Goal: Task Accomplishment & Management: Complete application form

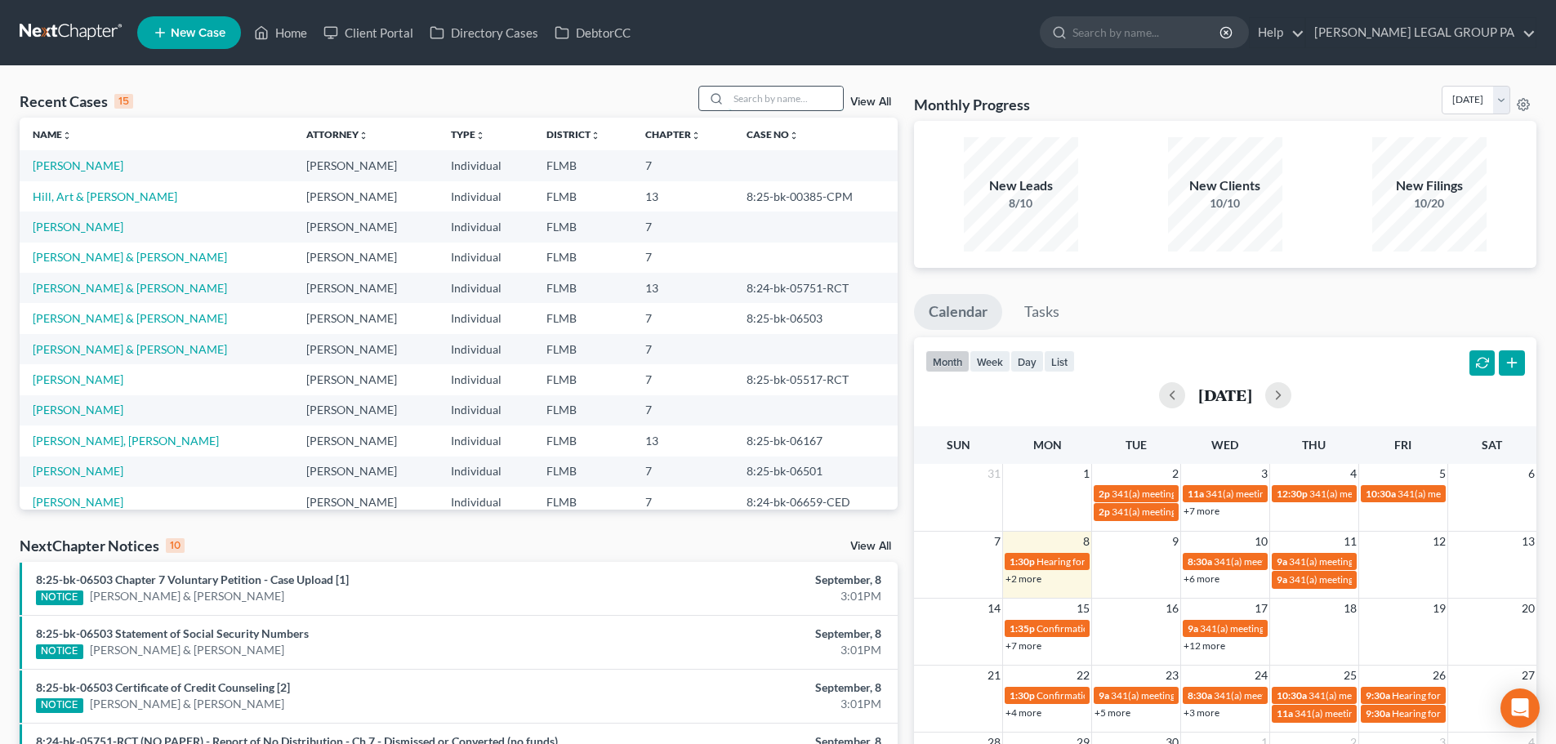
click at [820, 100] on input "search" at bounding box center [786, 99] width 114 height 24
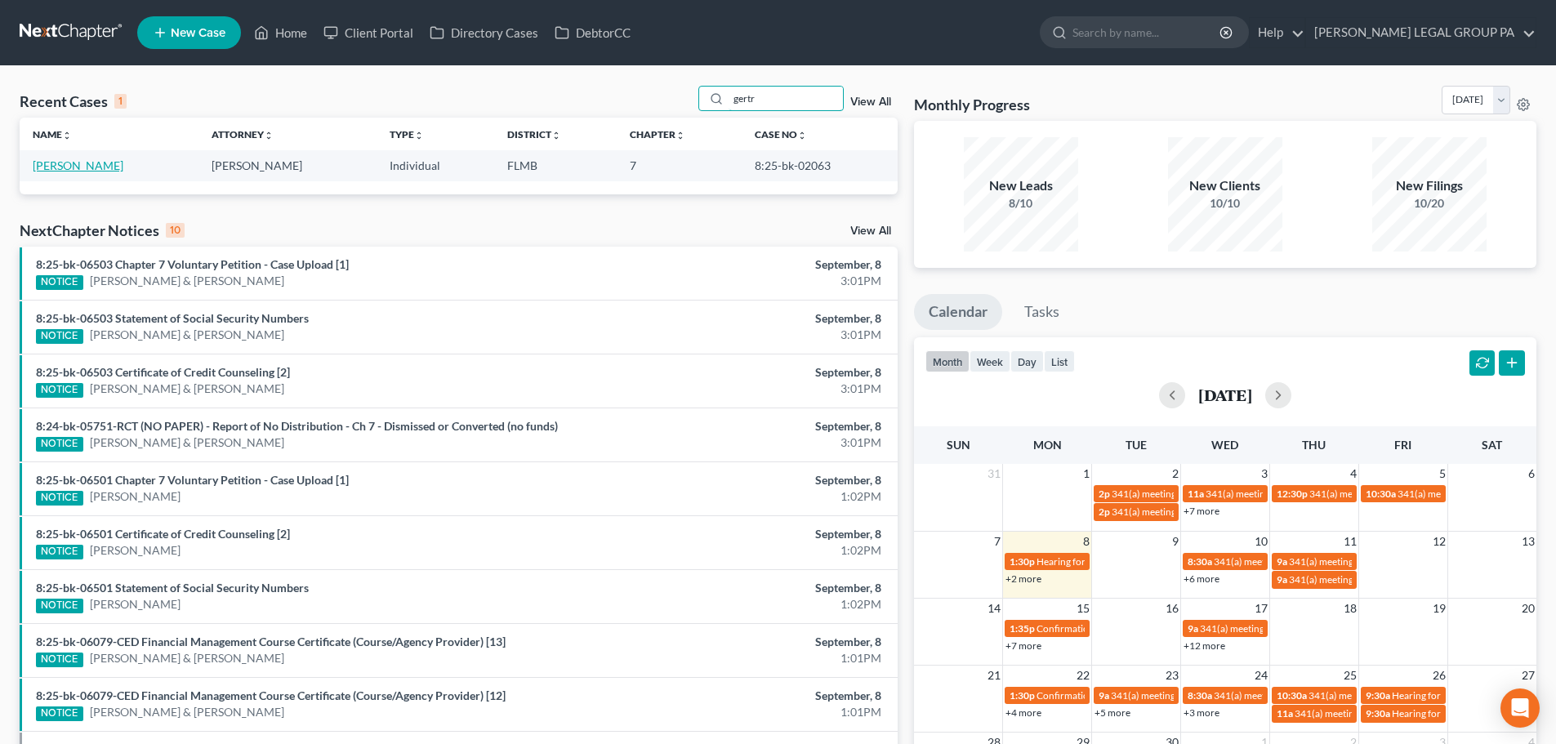
type input "gertr"
click at [111, 165] on link "Bustillo, Gertrudis" at bounding box center [78, 165] width 91 height 14
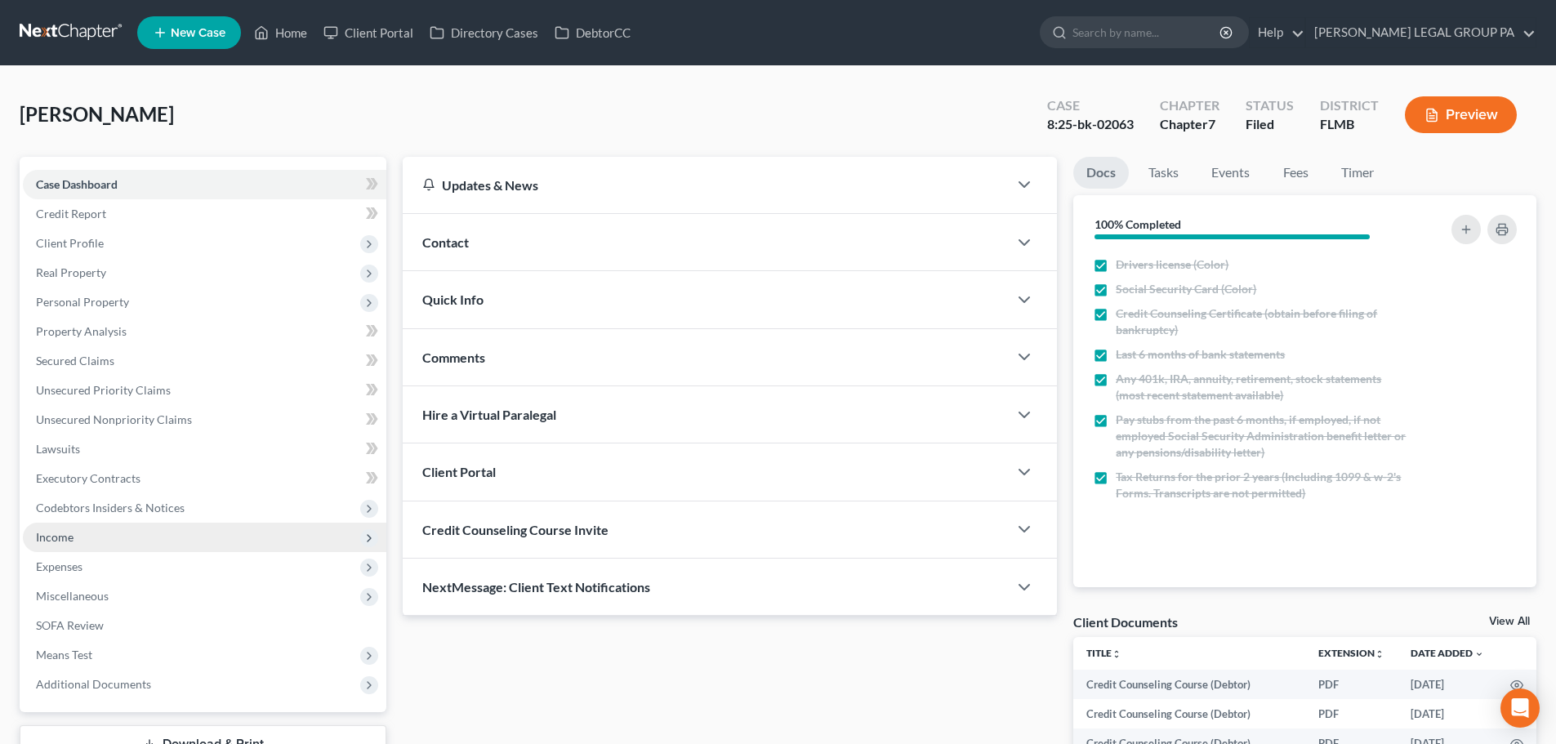
click at [85, 546] on span "Income" at bounding box center [204, 537] width 363 height 29
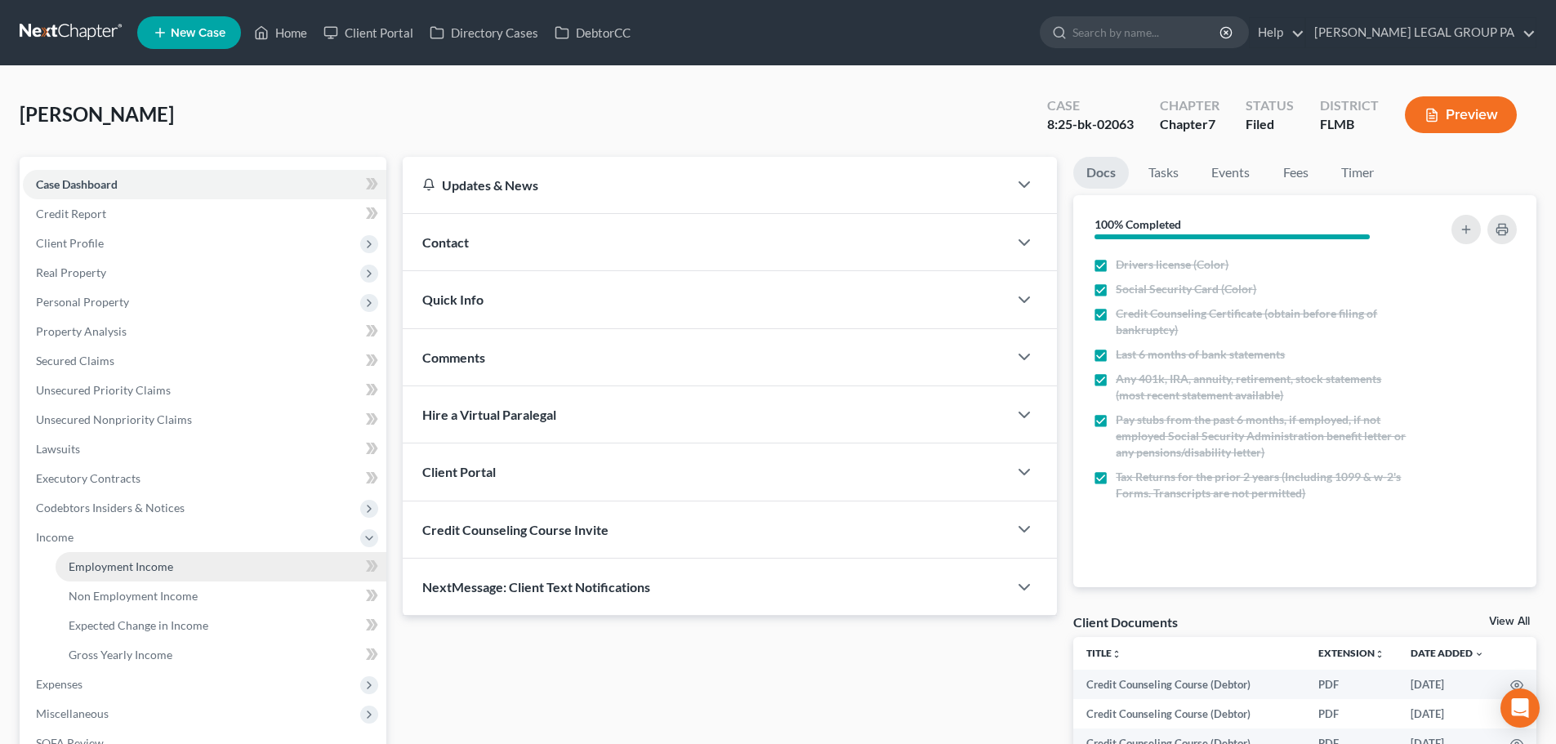
click at [112, 564] on span "Employment Income" at bounding box center [121, 566] width 105 height 14
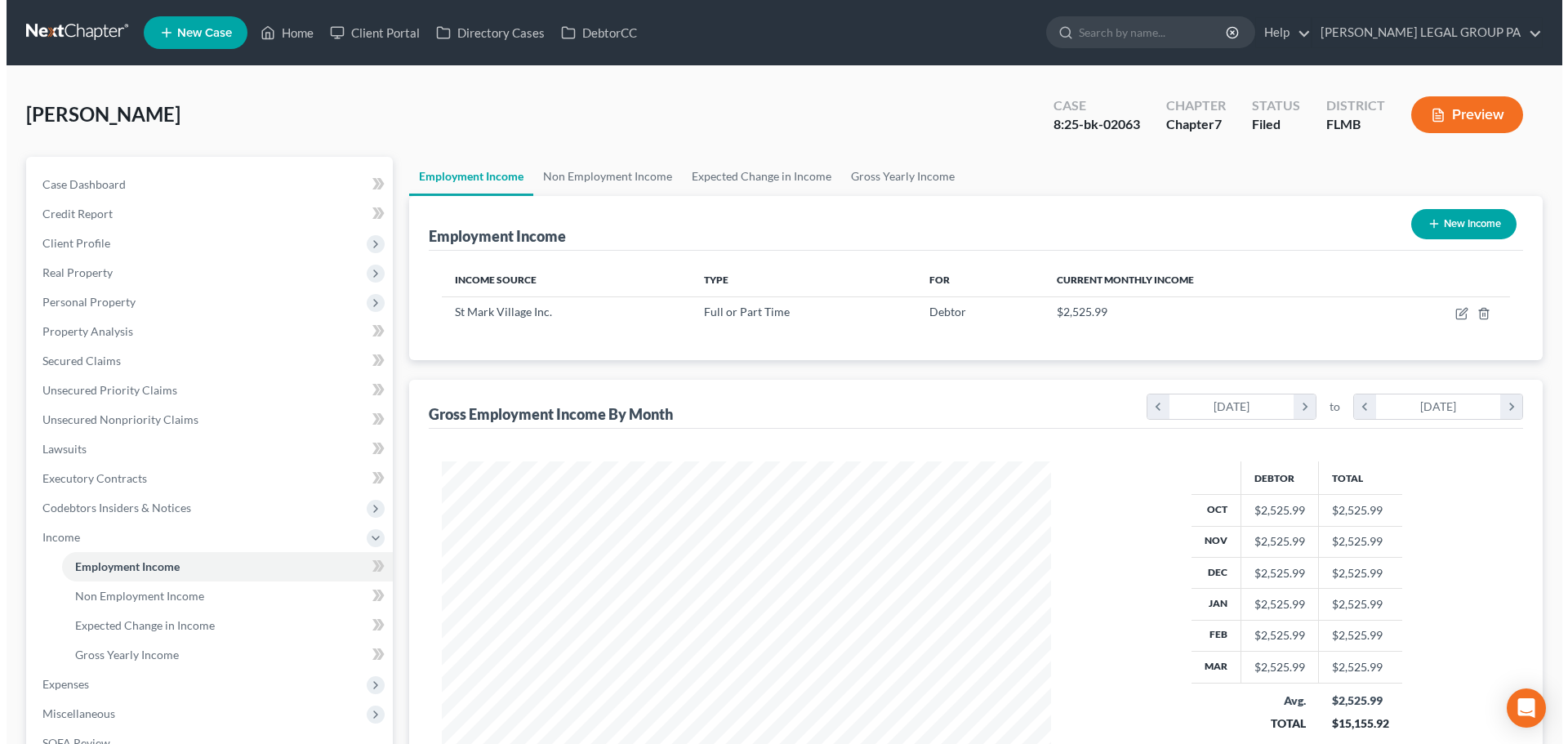
scroll to position [305, 642]
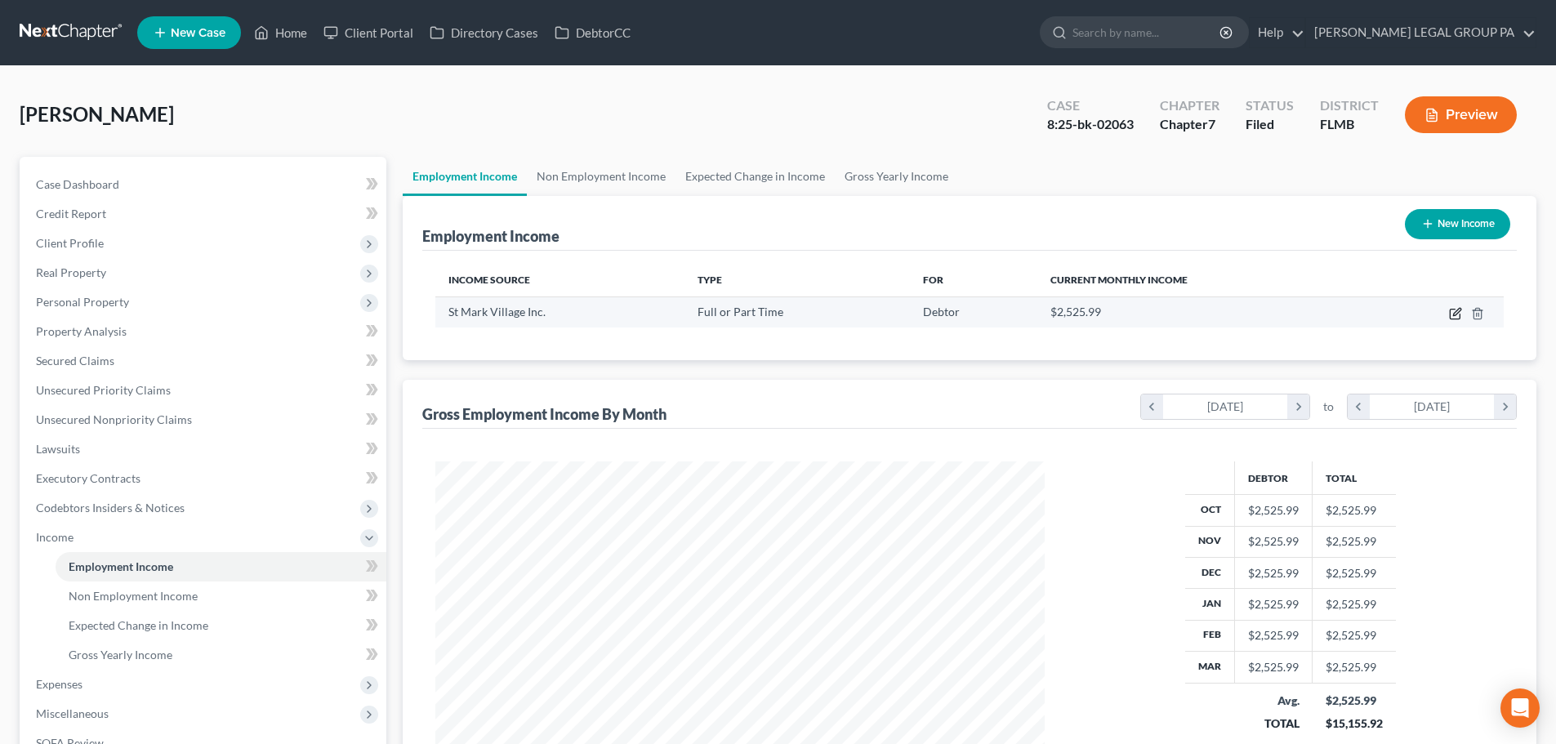
click at [1452, 310] on icon "button" at bounding box center [1455, 315] width 10 height 10
select select "0"
select select "9"
select select "2"
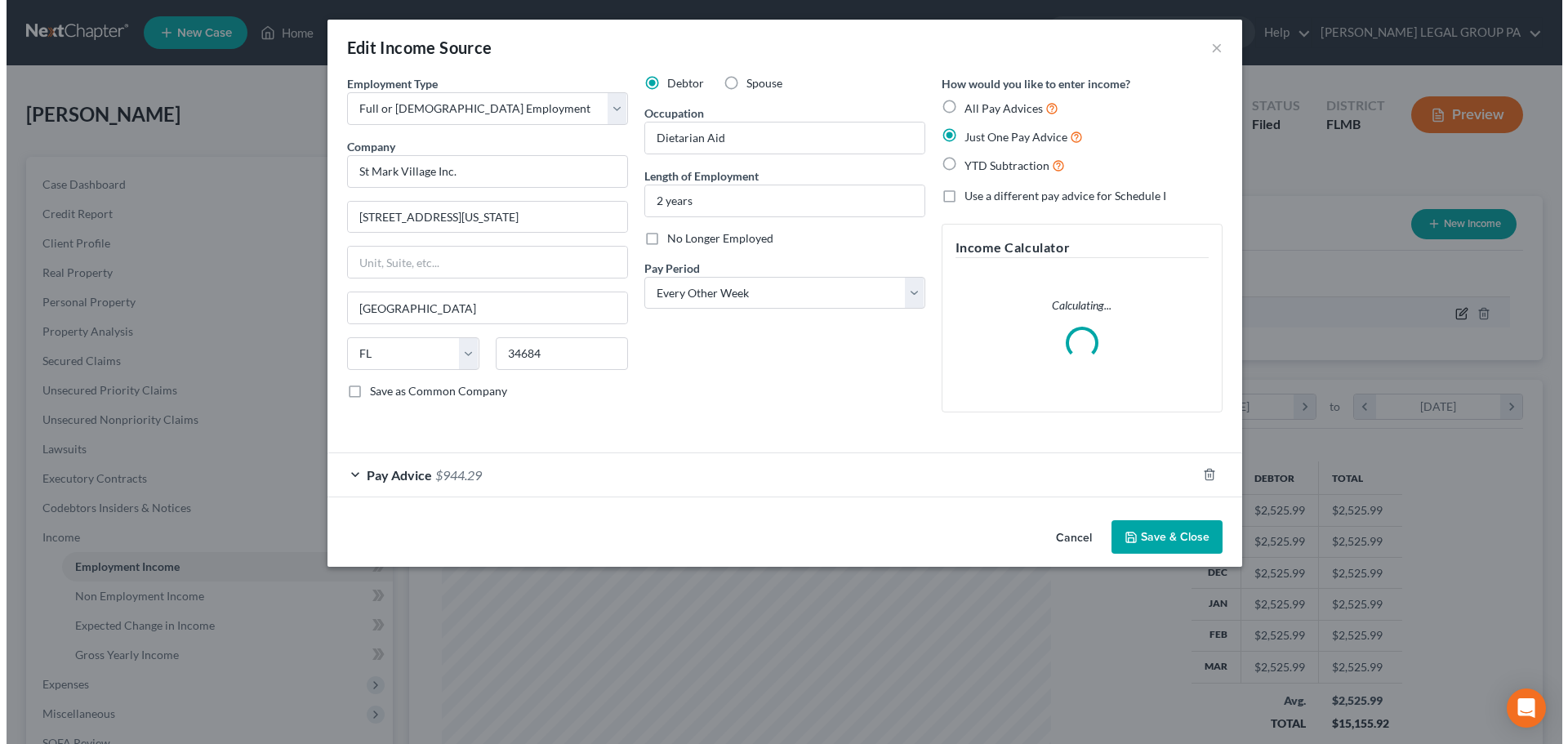
scroll to position [307, 648]
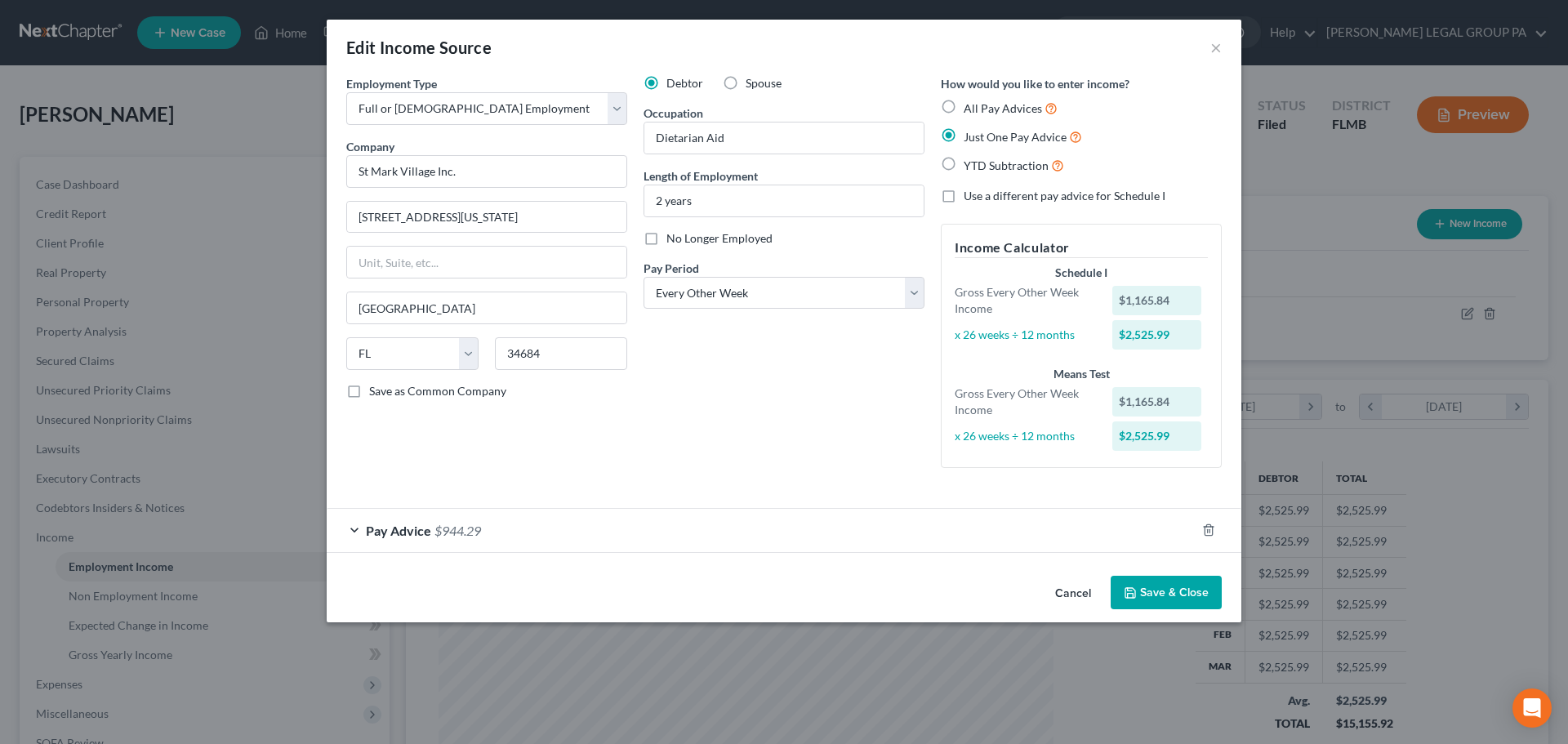
click at [546, 544] on div "Pay Advice $944.29" at bounding box center [761, 530] width 869 height 43
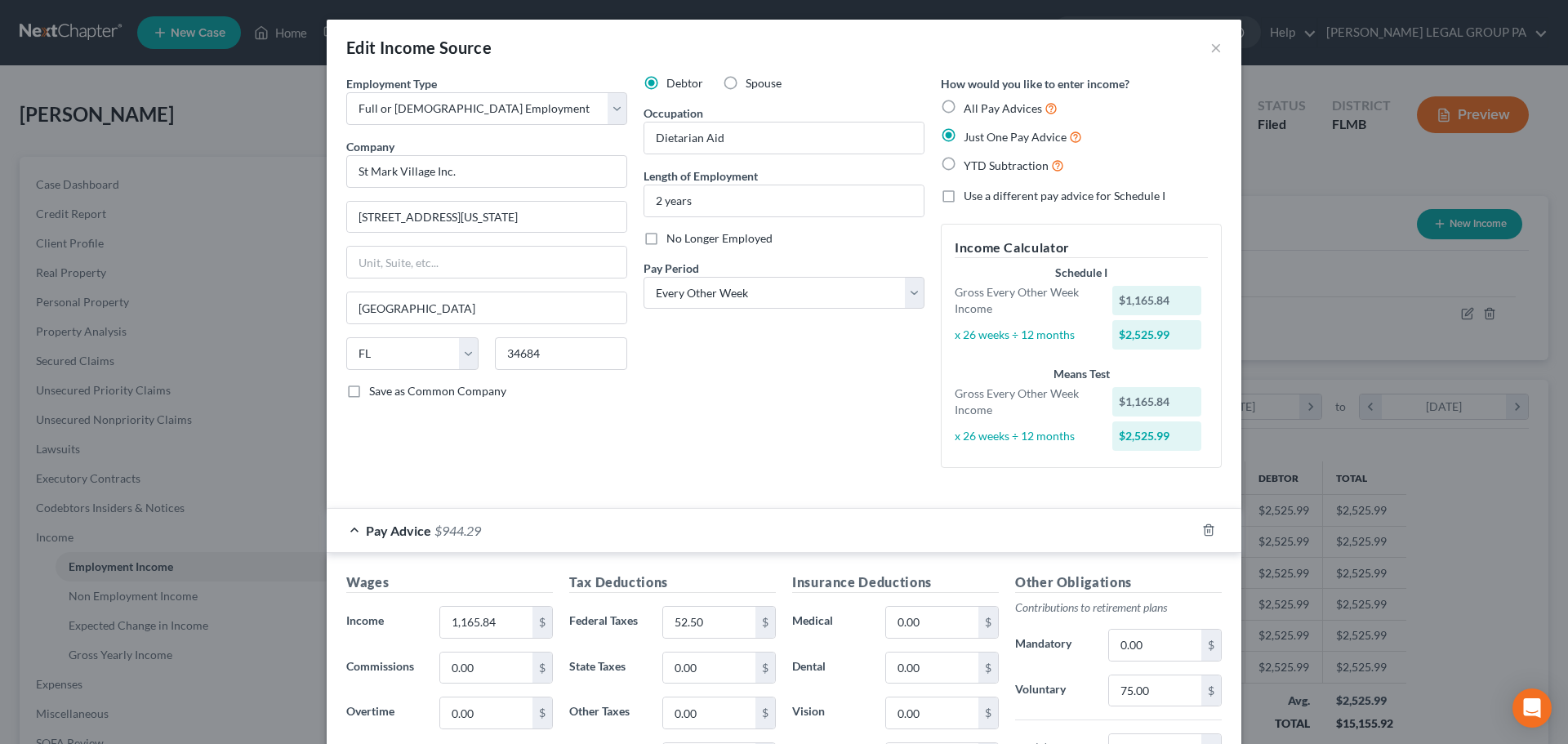
scroll to position [297, 0]
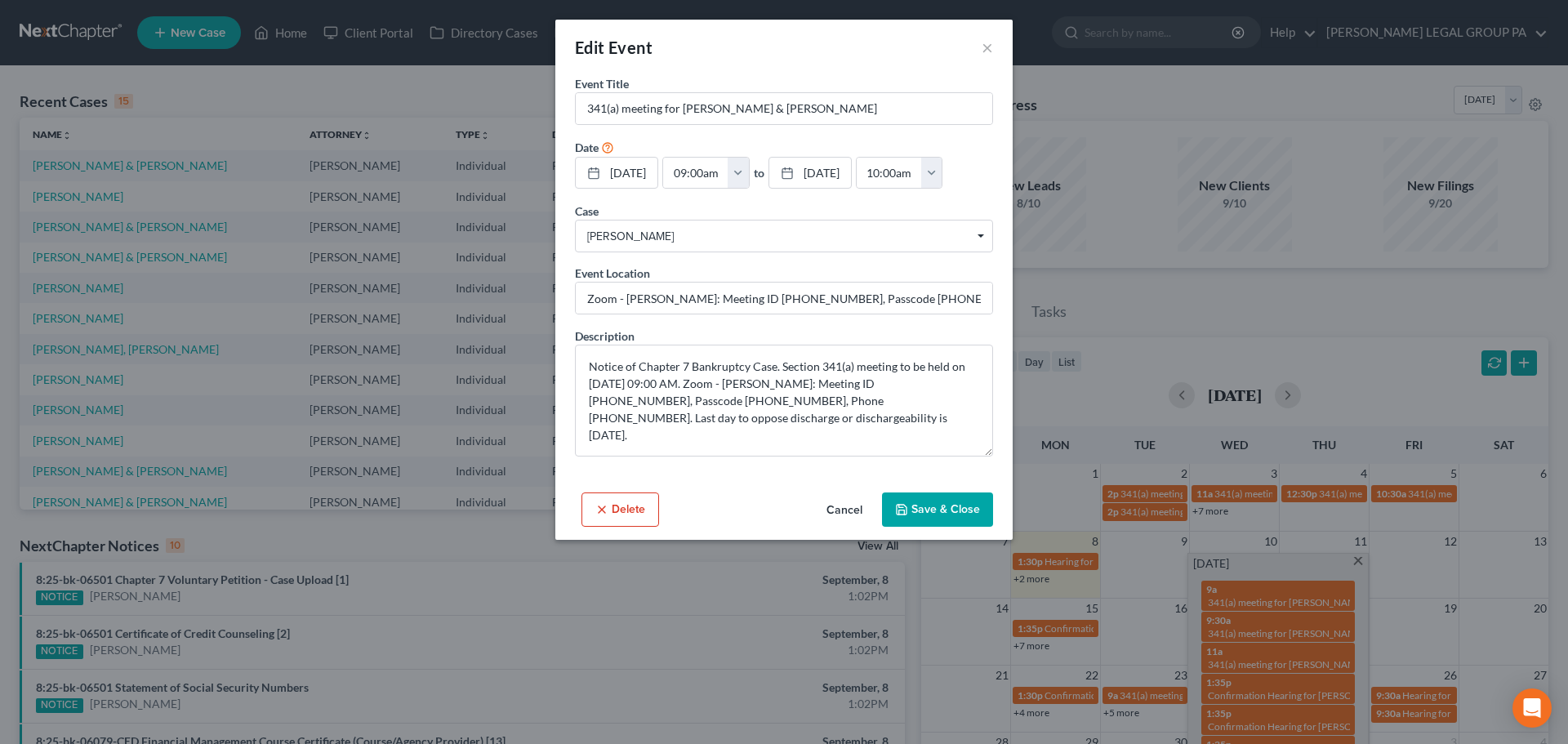
scroll to position [82, 0]
